Goal: Information Seeking & Learning: Find specific fact

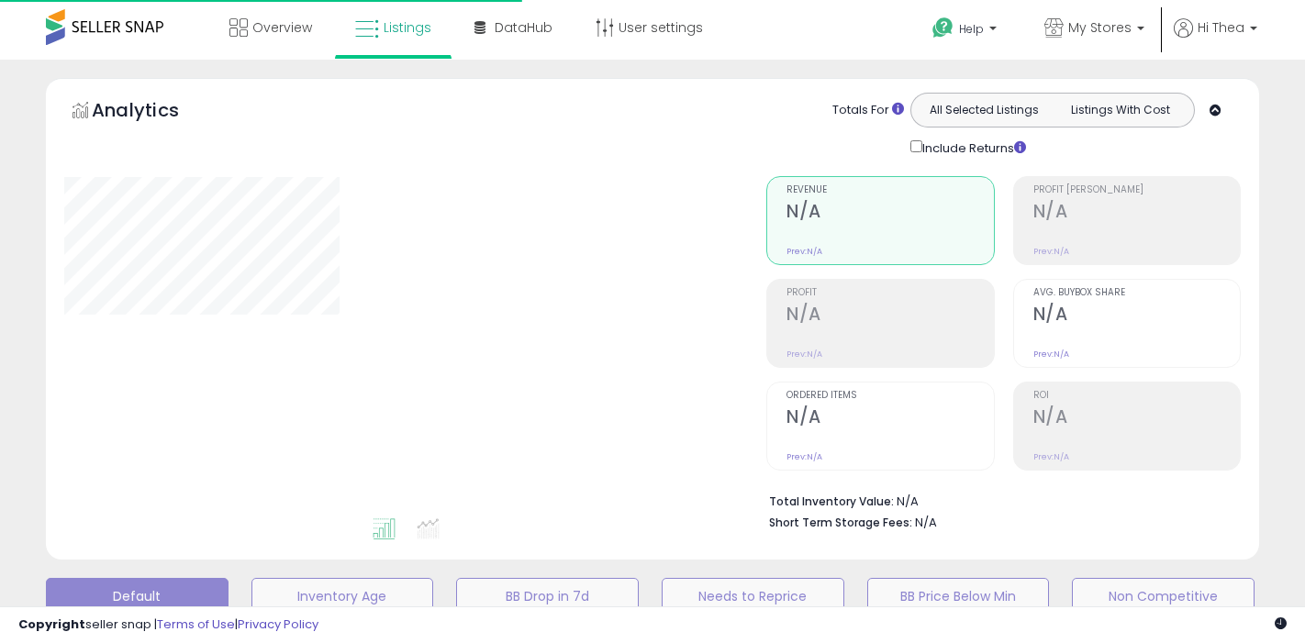
type input "**********"
select select "**"
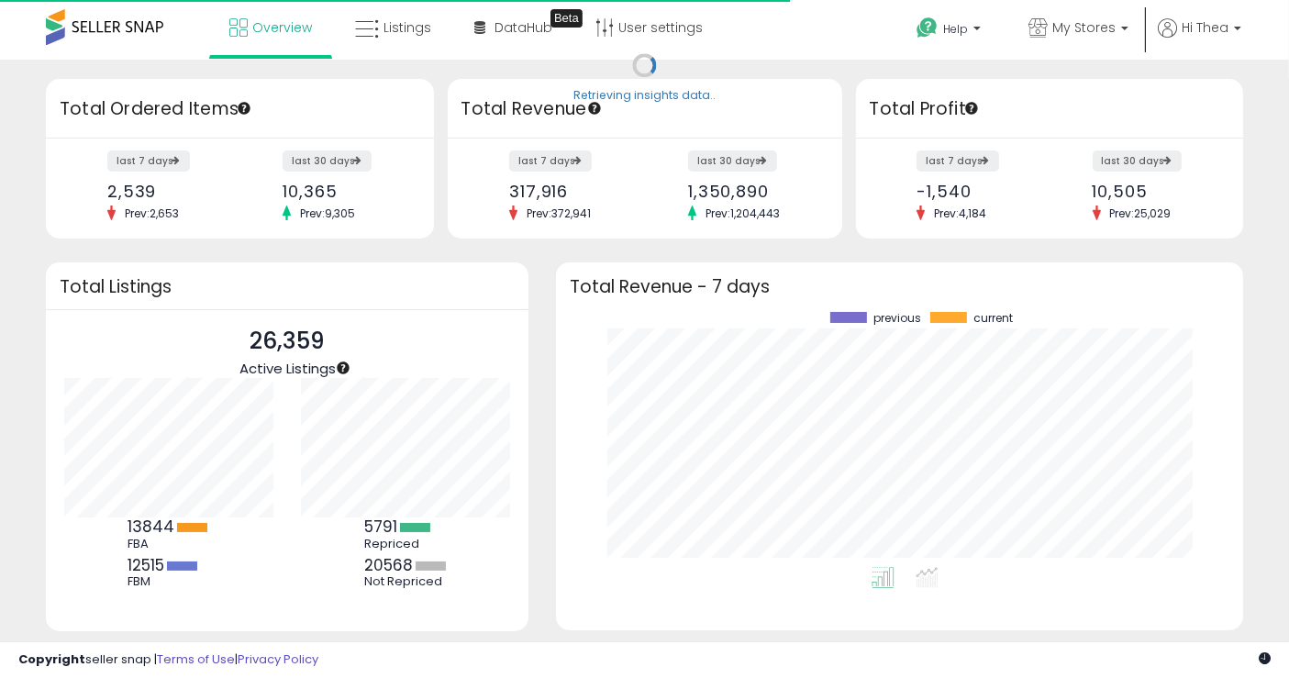
scroll to position [255, 650]
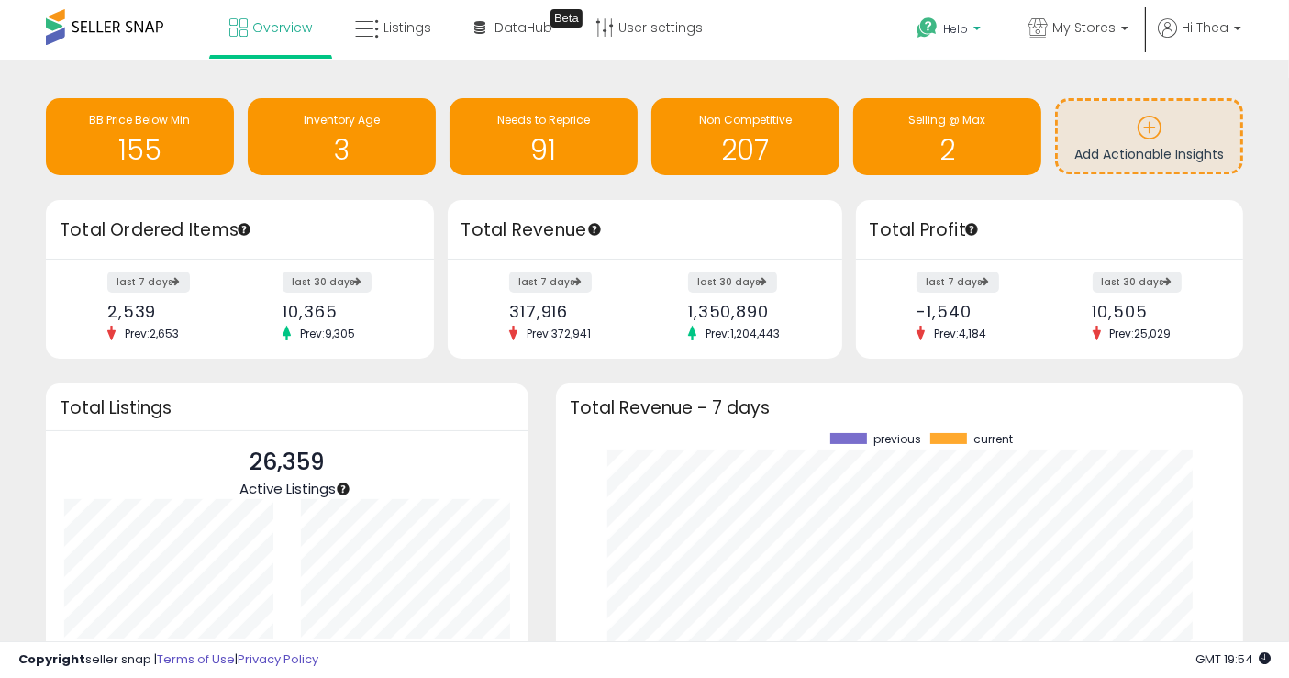
click at [984, 32] on p "Help" at bounding box center [951, 31] width 70 height 20
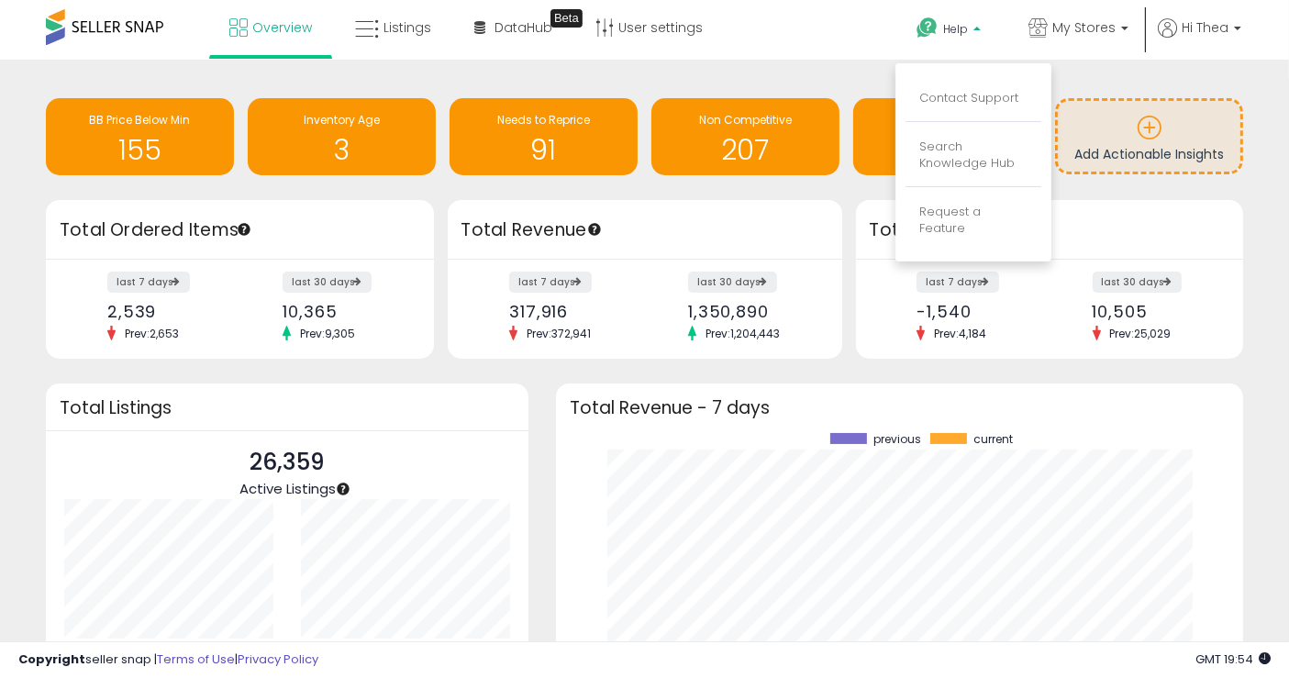
click at [988, 83] on li "Contact Support" at bounding box center [974, 99] width 136 height 46
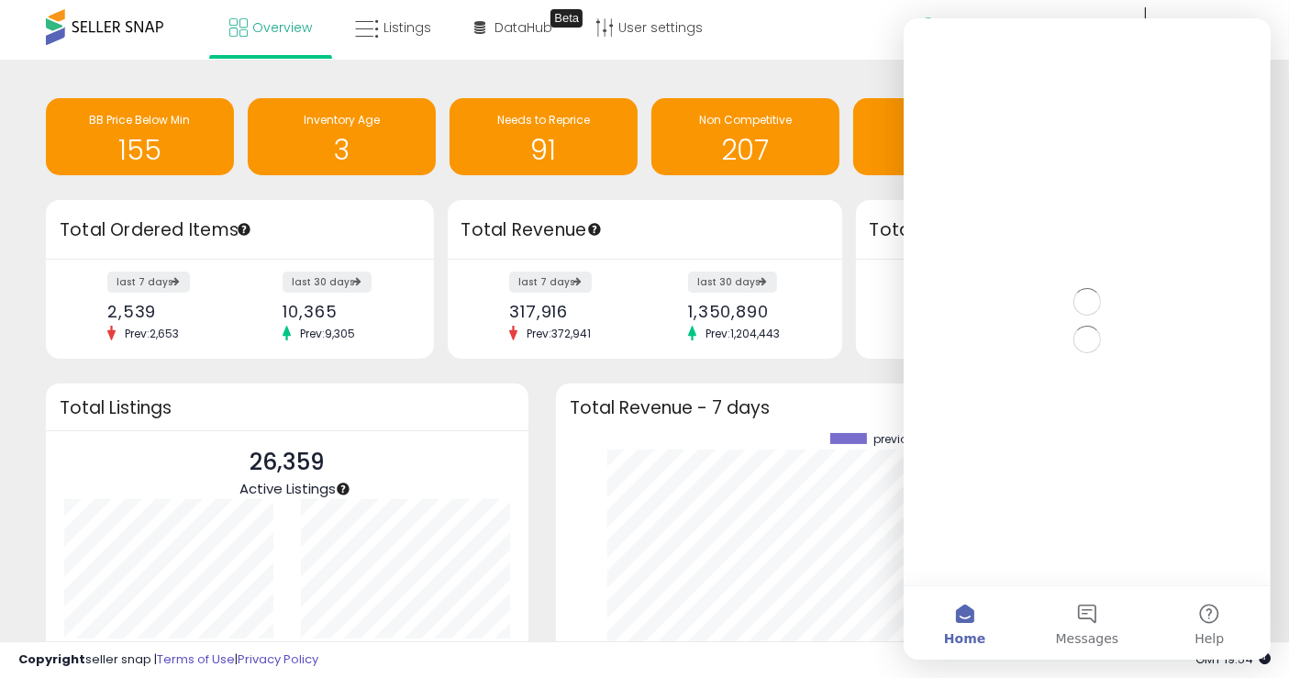
scroll to position [0, 0]
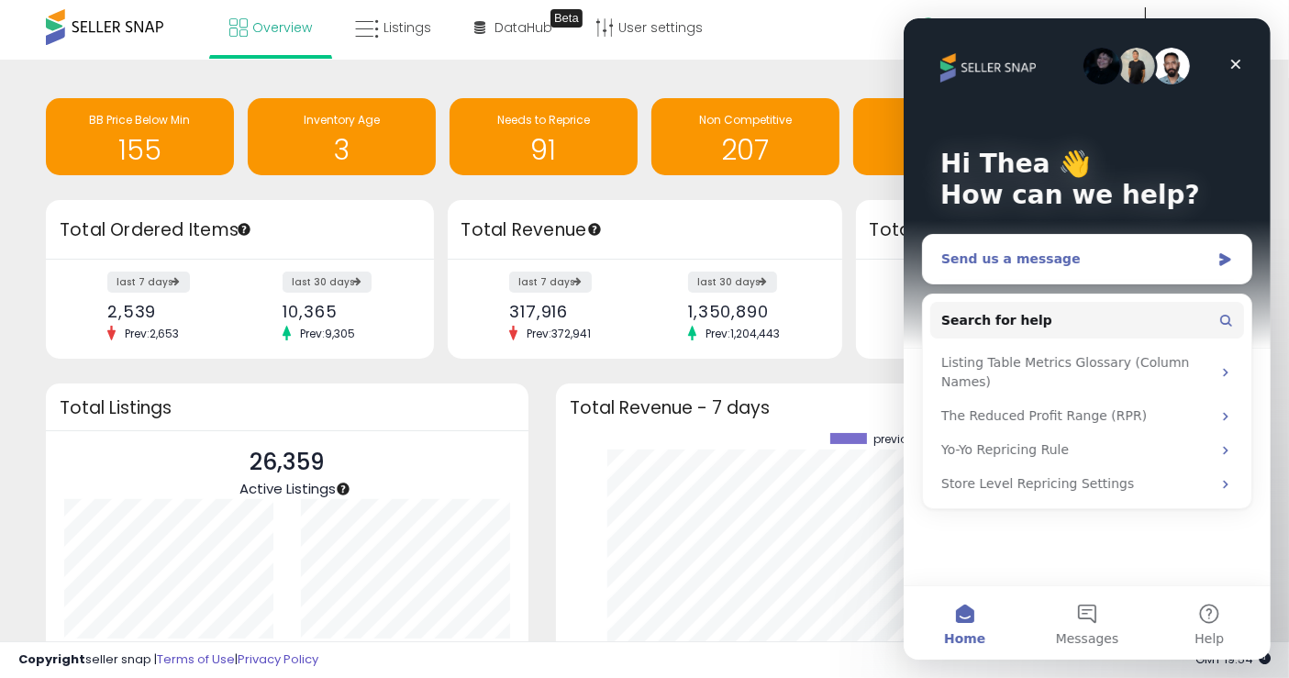
click at [1029, 263] on div "Send us a message" at bounding box center [1075, 259] width 269 height 19
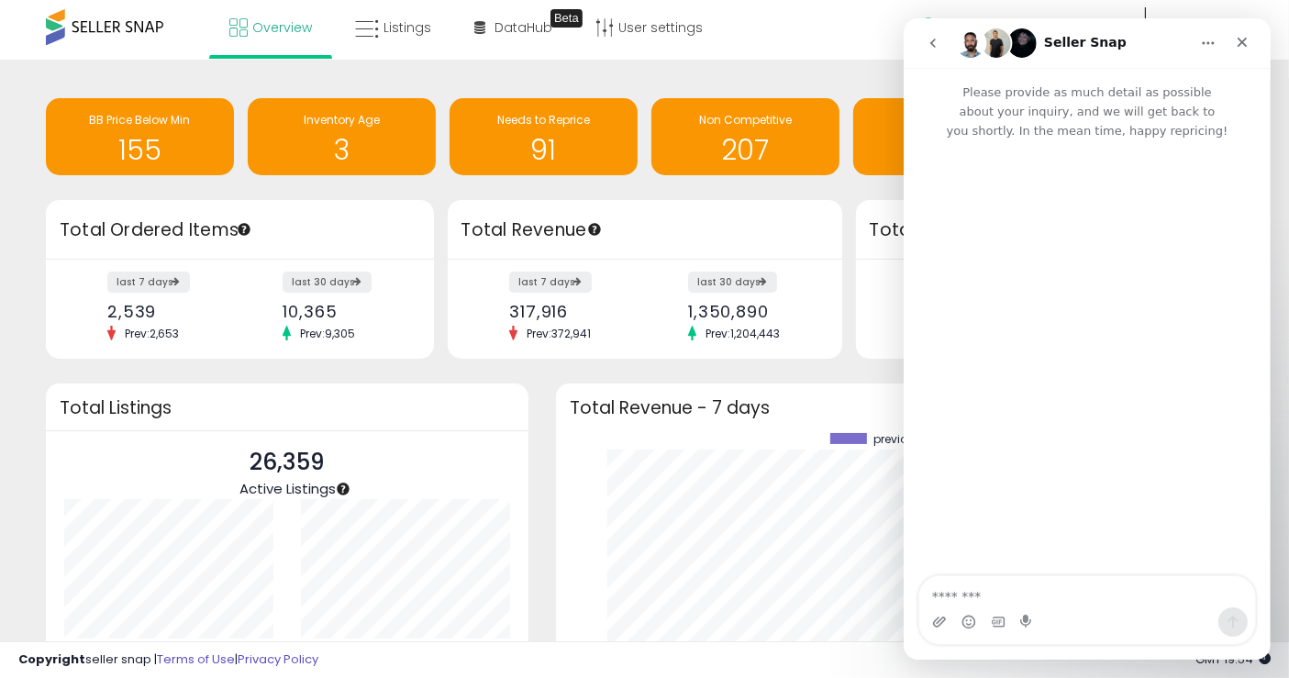
click at [930, 59] on button "go back" at bounding box center [932, 43] width 35 height 35
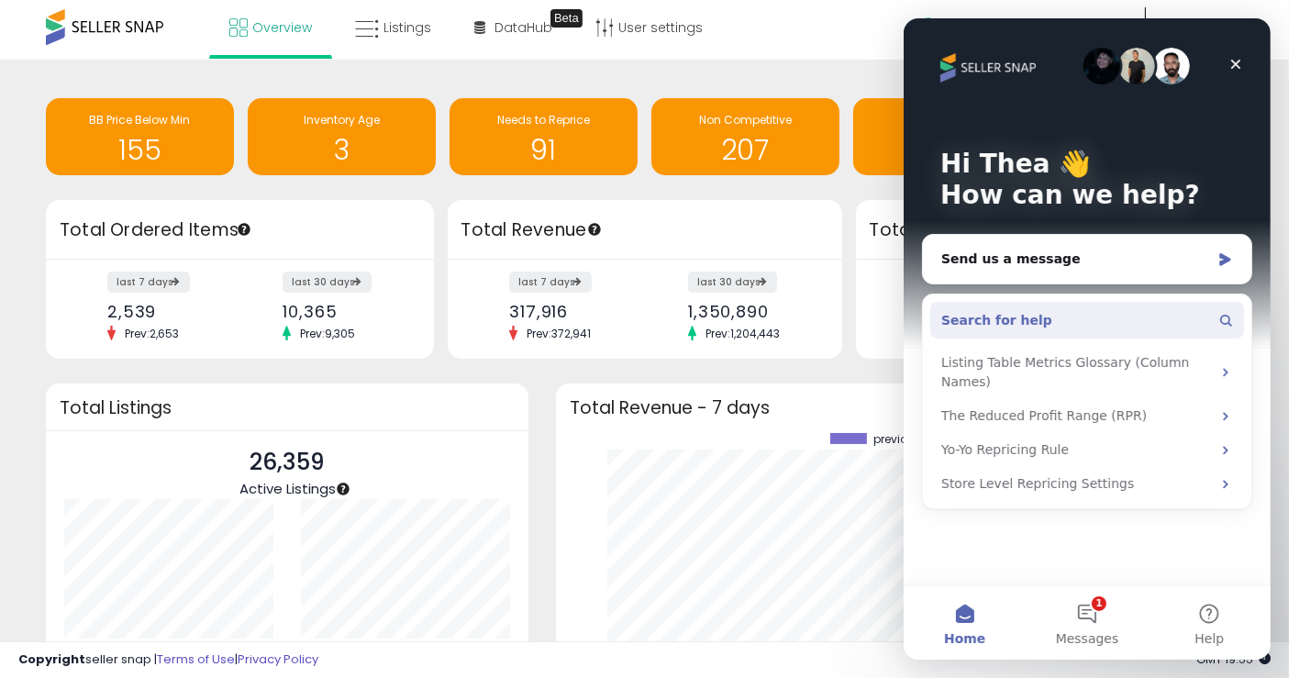
click at [1085, 320] on button "Search for help" at bounding box center [1087, 320] width 314 height 37
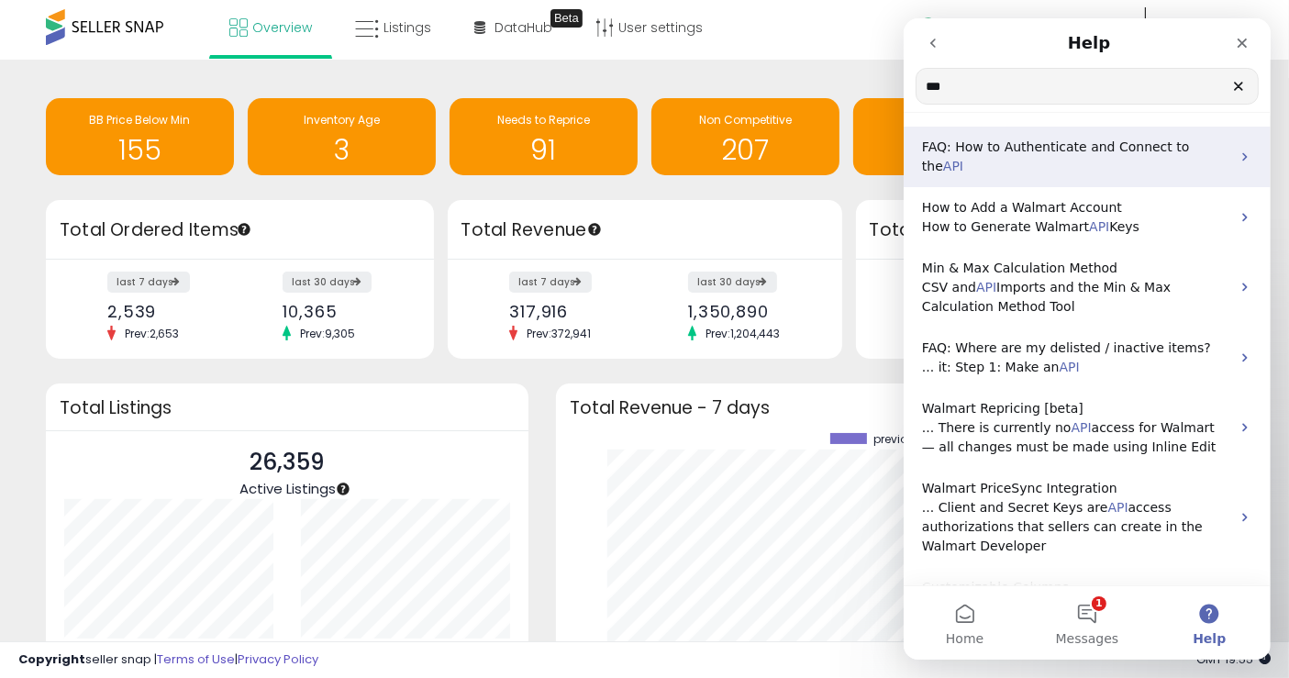
type input "***"
click at [1049, 141] on span "FAQ: How to Authenticate and Connect to the" at bounding box center [1054, 156] width 267 height 34
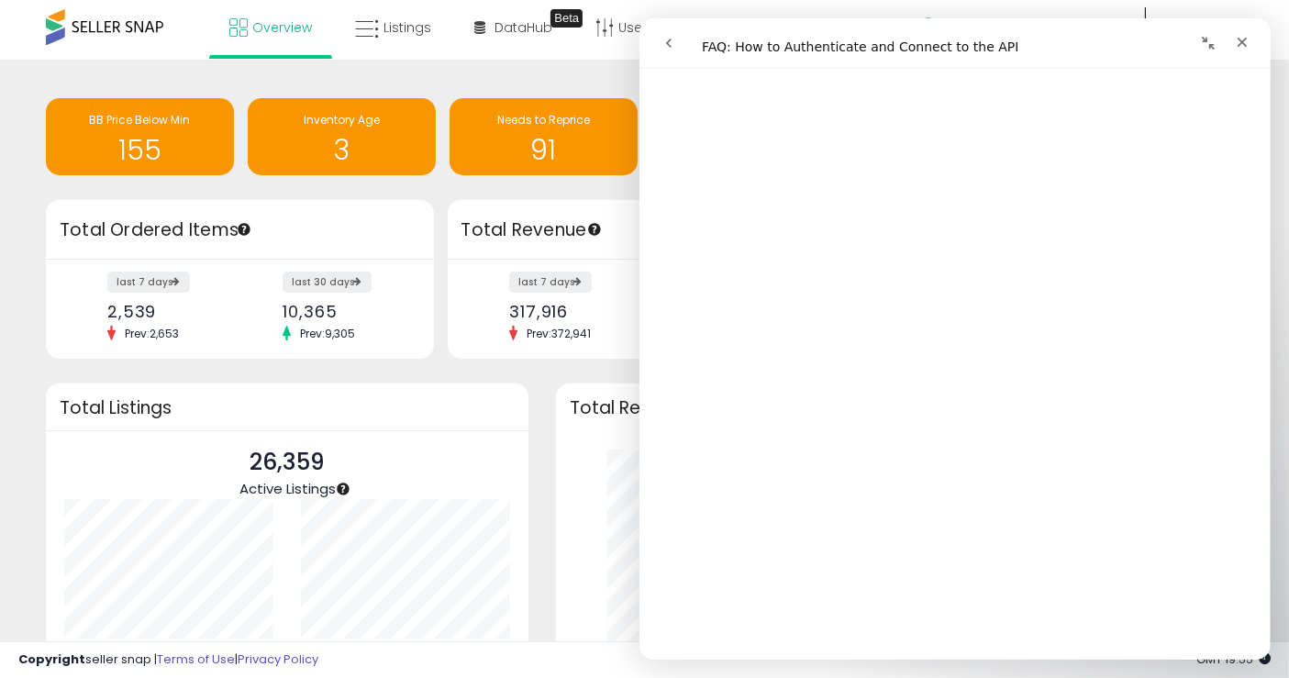
scroll to position [119, 0]
click at [1245, 40] on icon "Close" at bounding box center [1241, 42] width 15 height 15
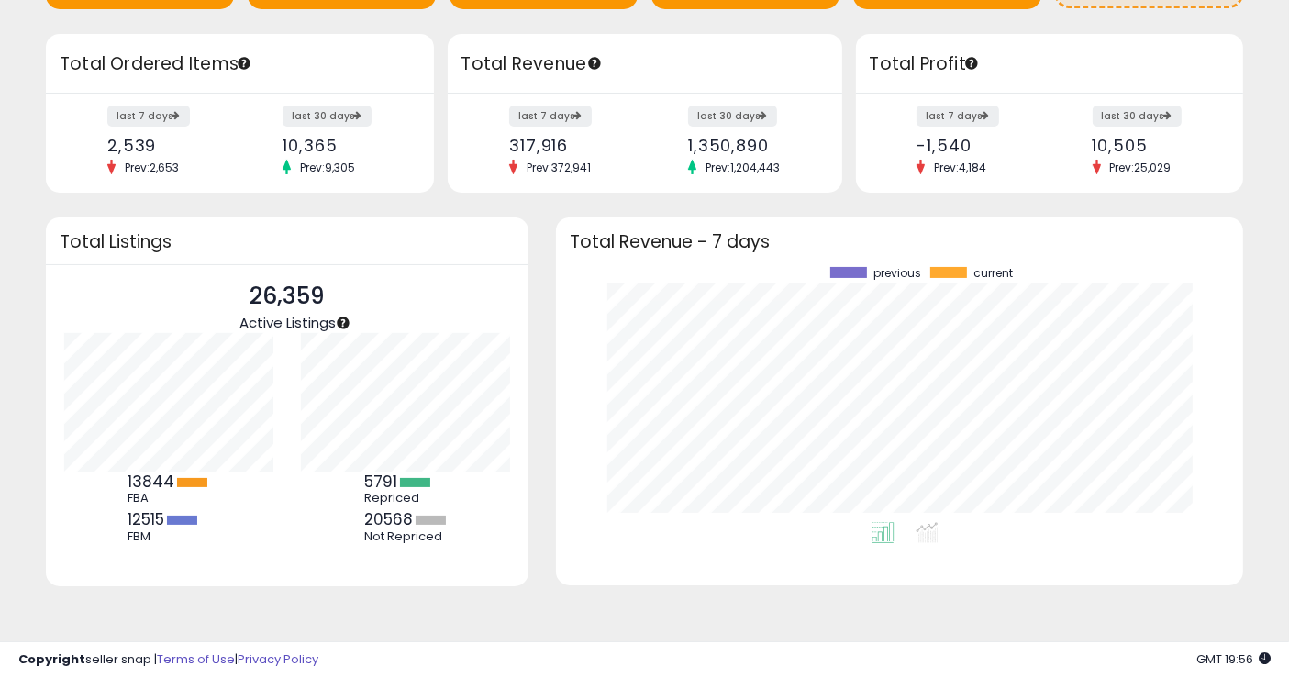
scroll to position [0, 0]
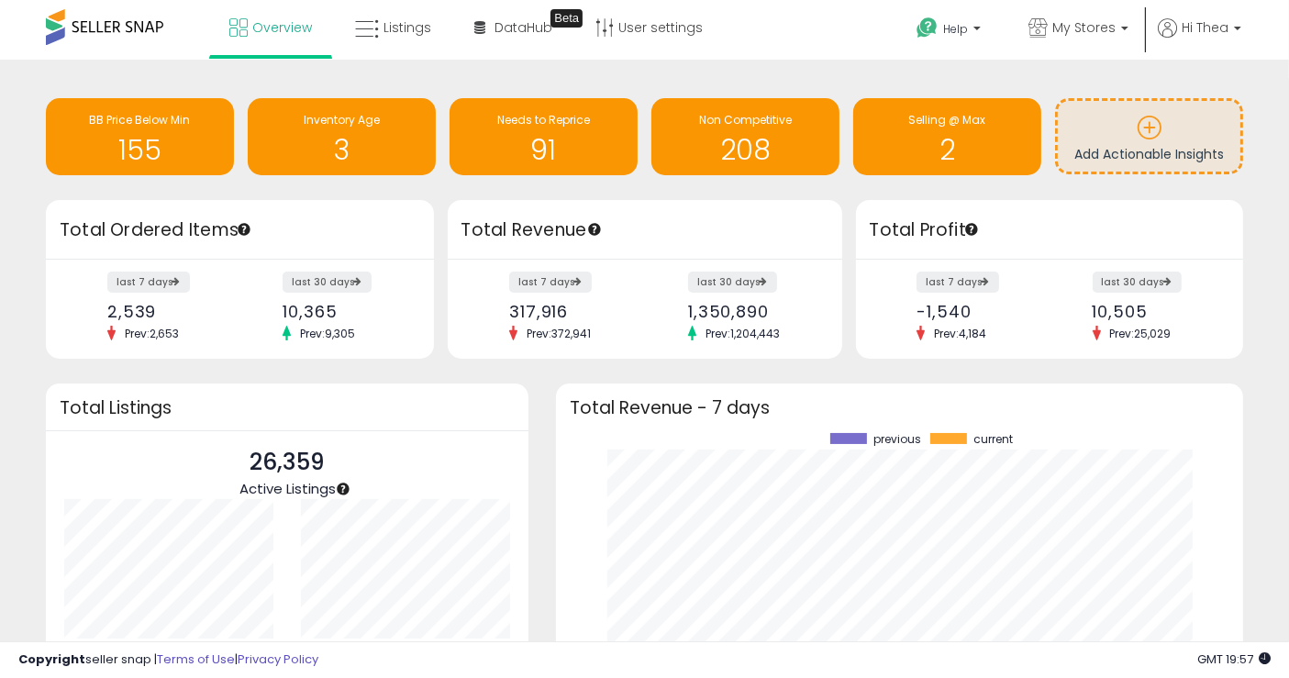
click at [105, 27] on span at bounding box center [104, 27] width 117 height 36
click at [102, 28] on span at bounding box center [104, 27] width 117 height 36
click at [81, 25] on span at bounding box center [104, 27] width 117 height 36
